Goal: Obtain resource: Download file/media

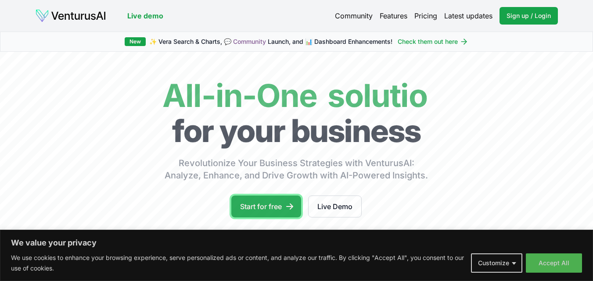
click at [264, 209] on link "Start for free" at bounding box center [266, 207] width 70 height 22
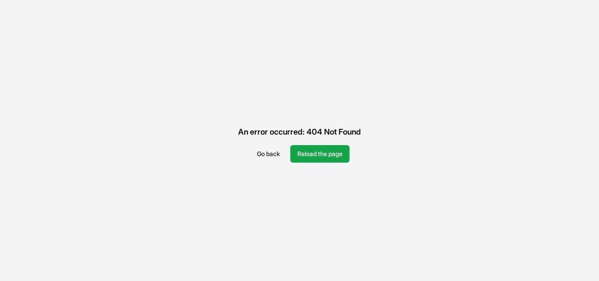
click at [269, 154] on button "Go back" at bounding box center [268, 154] width 37 height 18
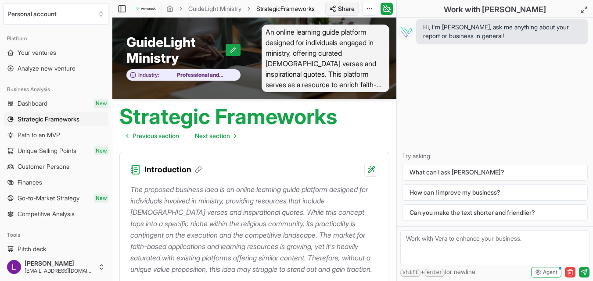
click at [350, 7] on html "Personal account Platform Your ventures Analyze new venture Business Analysis D…" at bounding box center [296, 140] width 593 height 281
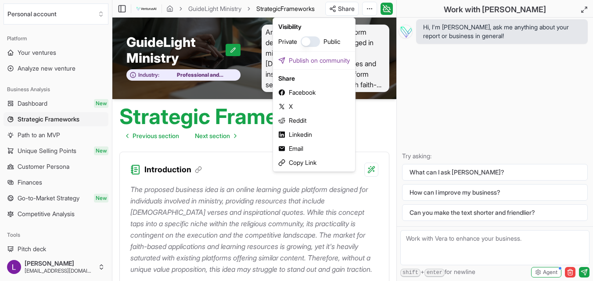
click at [384, 146] on html "Personal account Platform Your ventures Analyze new venture Business Analysis D…" at bounding box center [296, 140] width 593 height 281
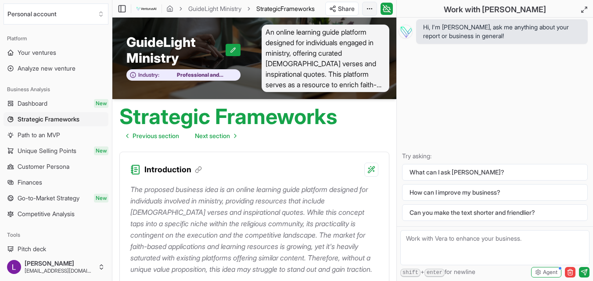
click at [368, 10] on html "Personal account Platform Your ventures Analyze new venture Business Analysis D…" at bounding box center [296, 140] width 593 height 281
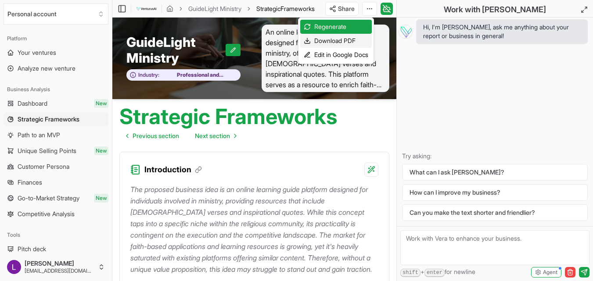
click at [339, 44] on div "Download PDF" at bounding box center [336, 41] width 72 height 14
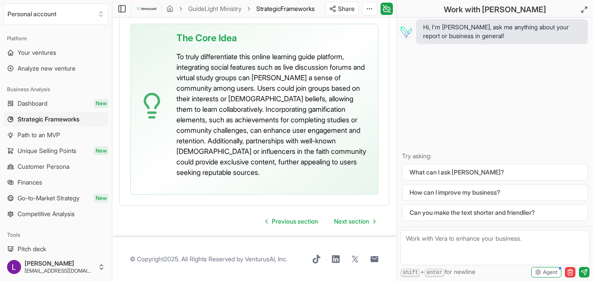
scroll to position [2643, 0]
click at [276, 223] on span "Previous section" at bounding box center [295, 221] width 47 height 9
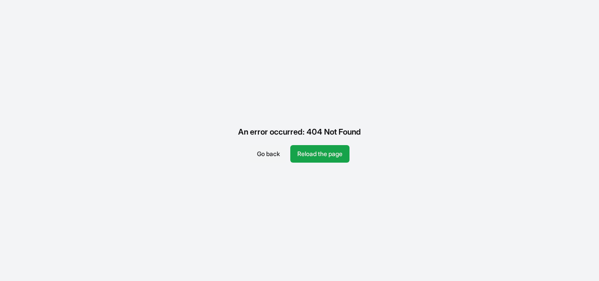
click at [258, 155] on button "Go back" at bounding box center [268, 154] width 37 height 18
